Goal: Obtain resource: Download file/media

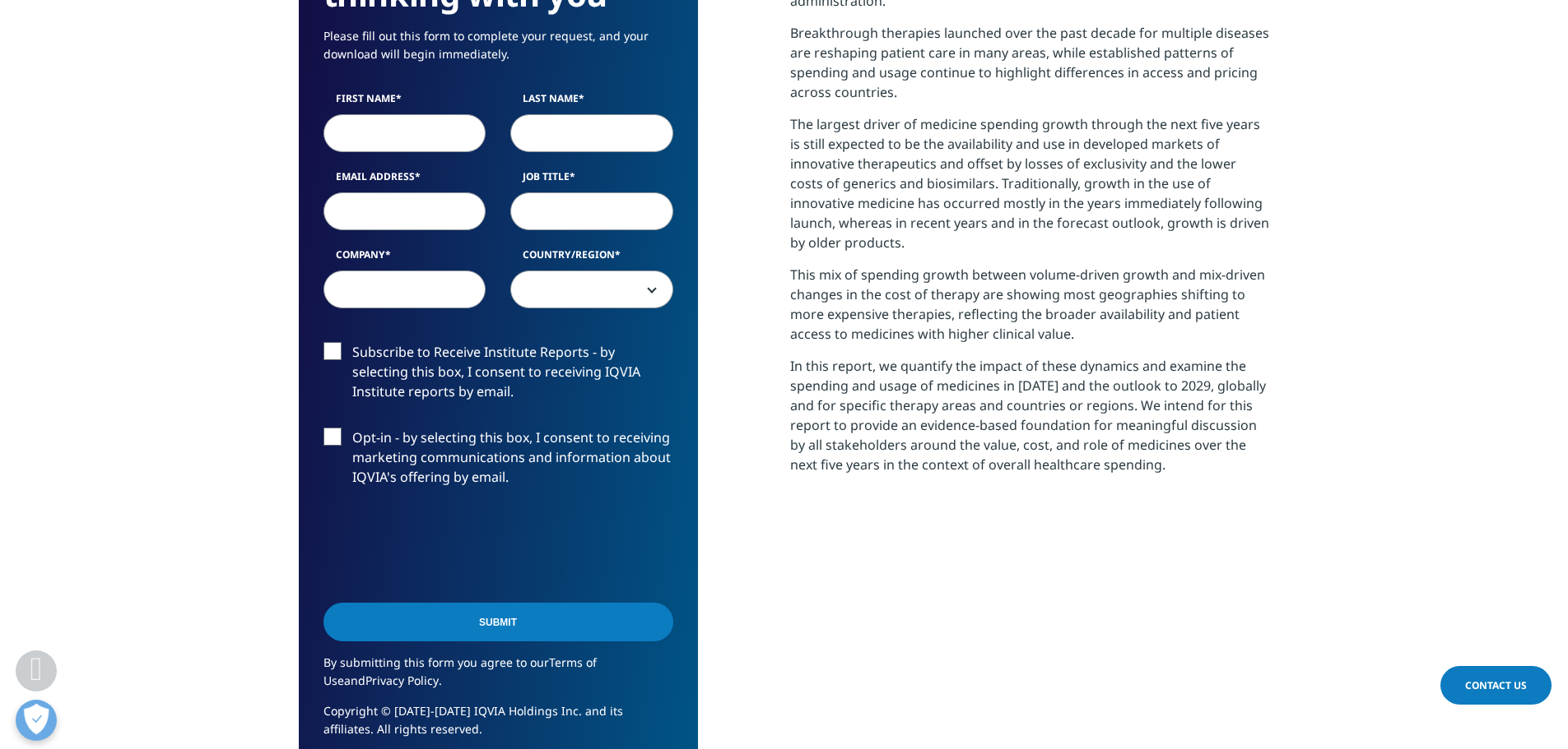
scroll to position [576, 0]
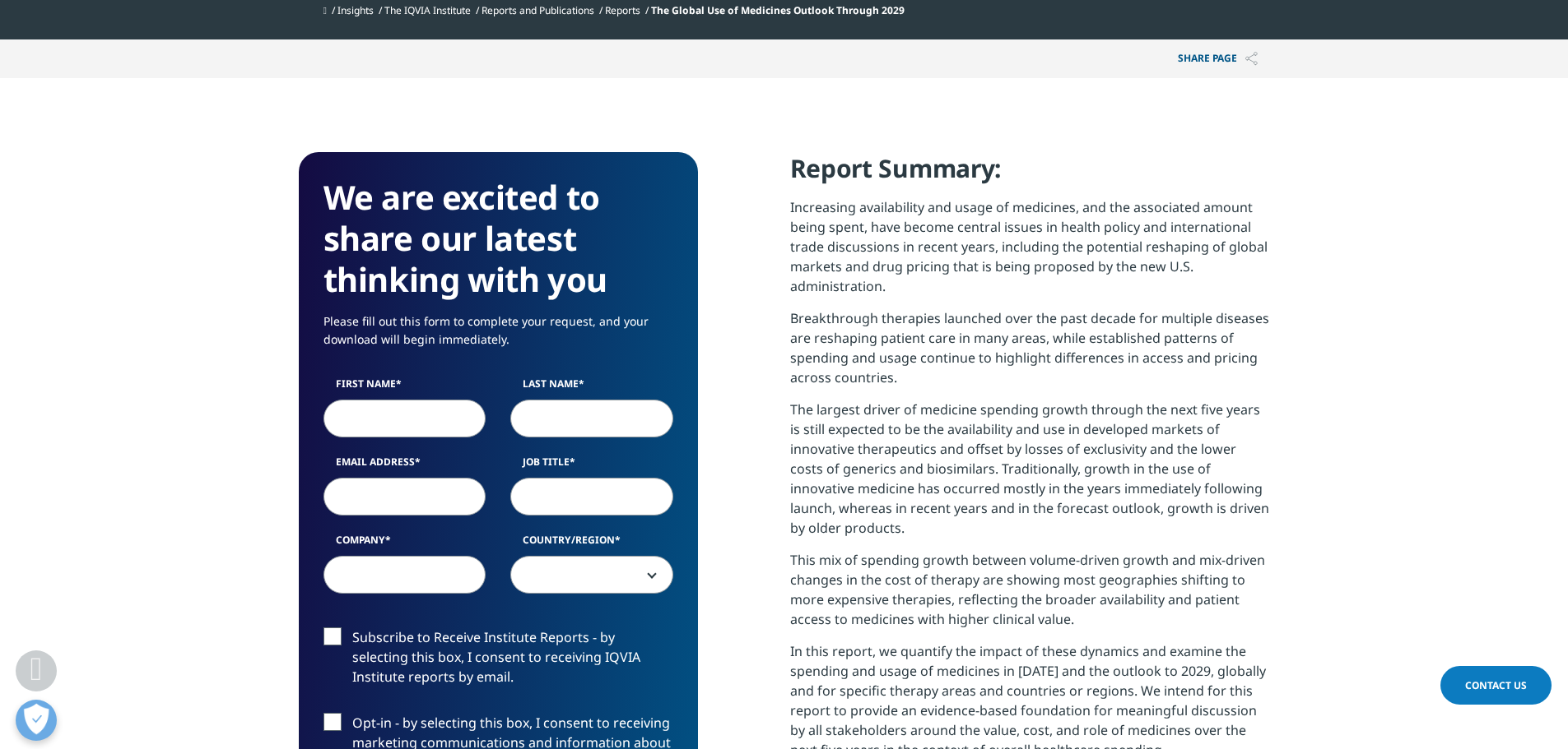
click at [428, 418] on input "First Name" at bounding box center [405, 419] width 163 height 38
type input "[PERSON_NAME]"
type input "[PERSON_NAME][EMAIL_ADDRESS][PERSON_NAME][DOMAIN_NAME]"
type input "Associate"
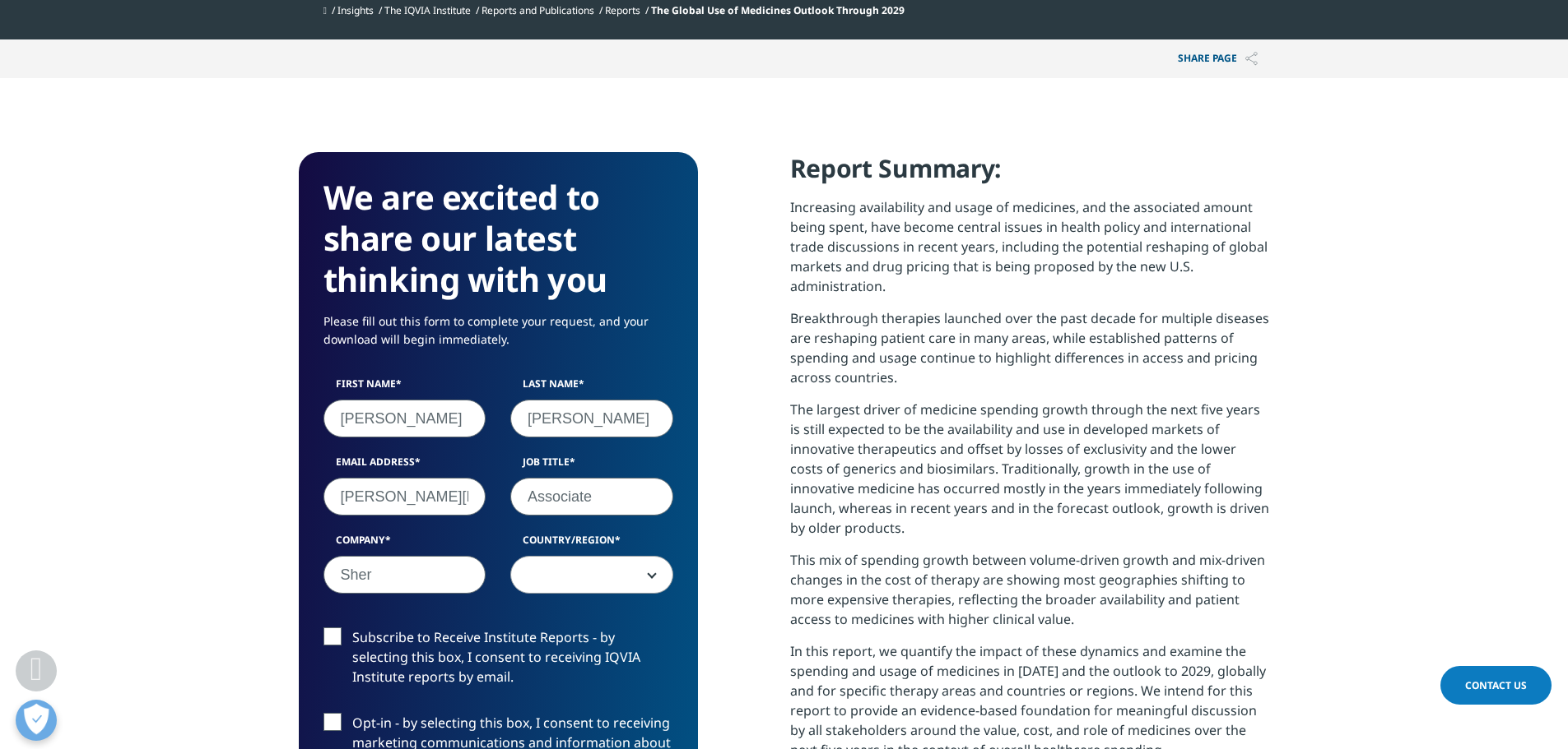
type input "Sheridan Capital Partners"
click at [650, 579] on span at bounding box center [591, 575] width 163 height 38
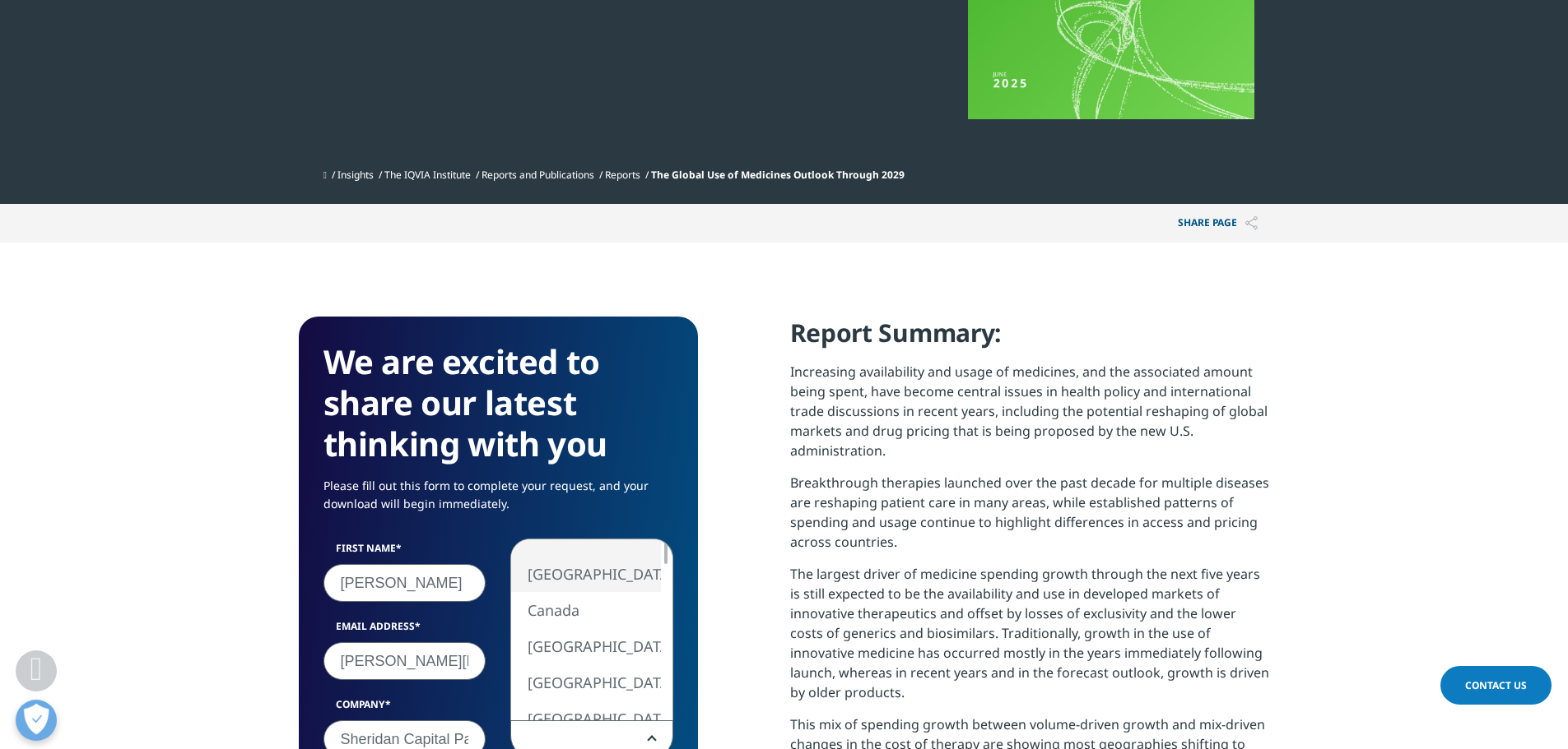
select select "[GEOGRAPHIC_DATA]"
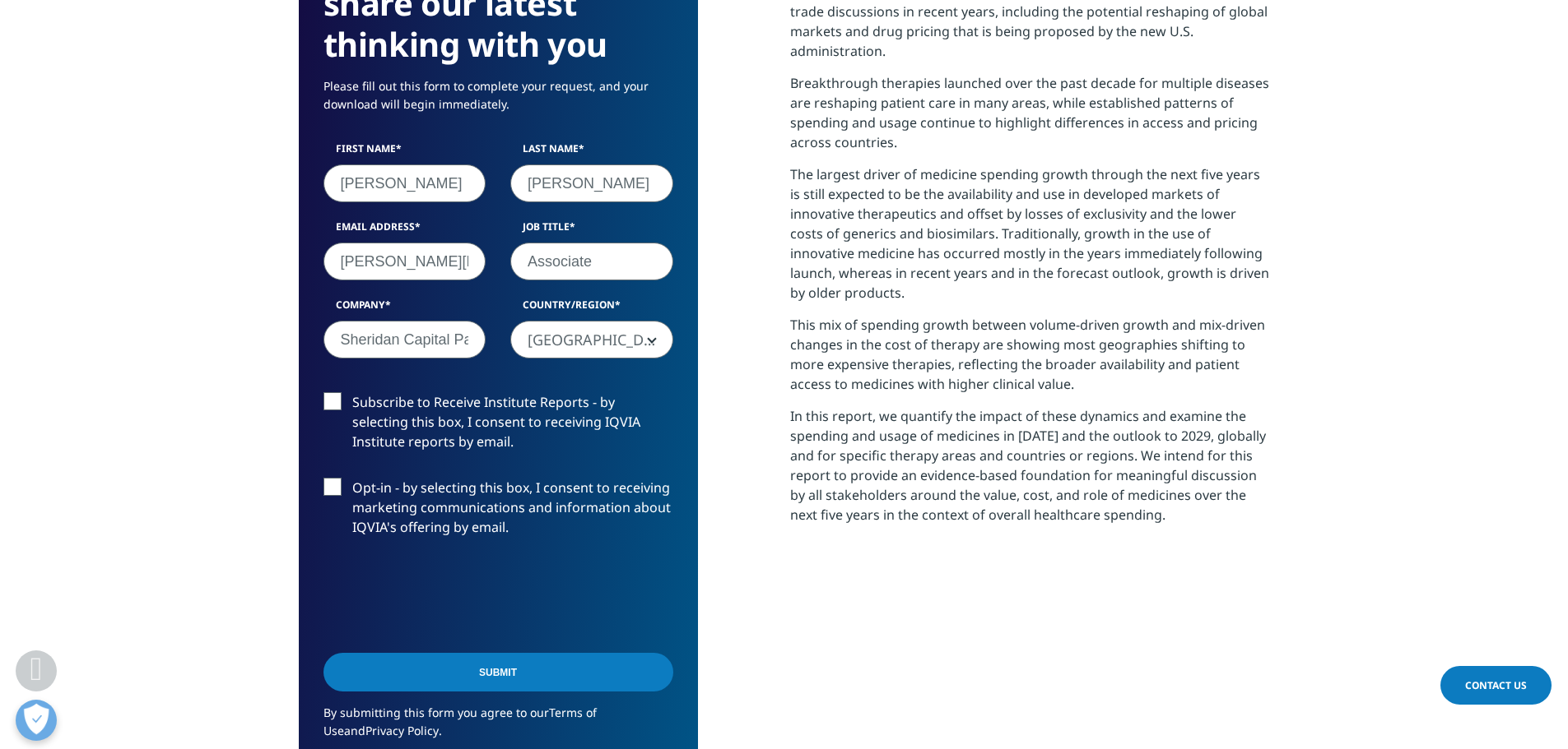
scroll to position [914, 0]
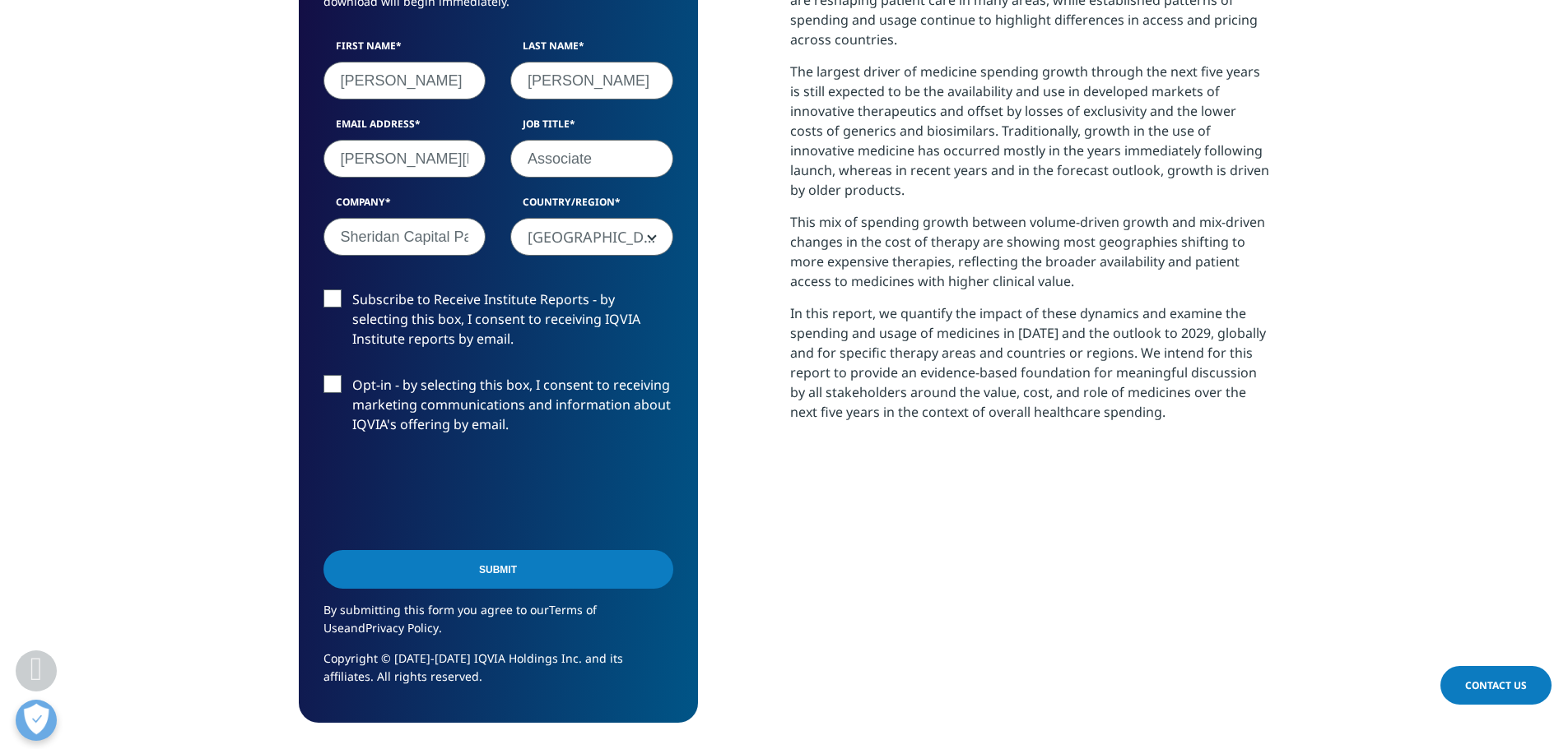
click at [326, 393] on label "Opt-in - by selecting this box, I consent to receiving marketing communications…" at bounding box center [498, 409] width 350 height 68
click at [353, 375] on input "Opt-in - by selecting this box, I consent to receiving marketing communications…" at bounding box center [353, 375] width 0 height 0
click at [464, 569] on input "Submit" at bounding box center [498, 569] width 350 height 39
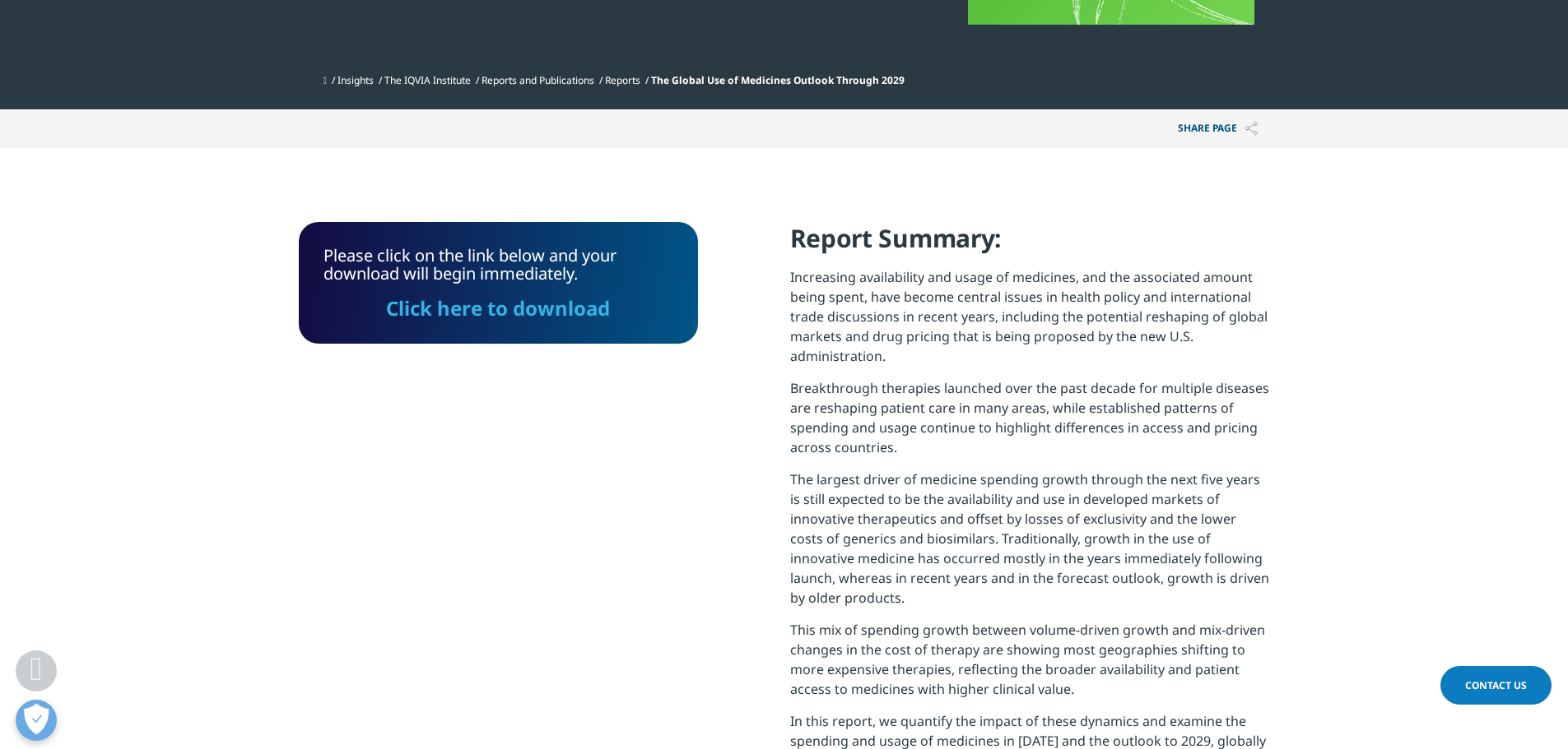
scroll to position [662, 972]
drag, startPoint x: 543, startPoint y: 314, endPoint x: 296, endPoint y: 216, distance: 265.7
click at [542, 313] on link "Click here to download" at bounding box center [497, 308] width 224 height 27
